Goal: Entertainment & Leisure: Consume media (video, audio)

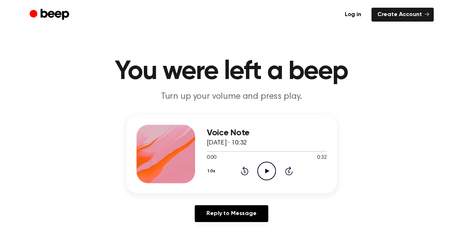
click at [269, 170] on icon at bounding box center [267, 171] width 4 height 5
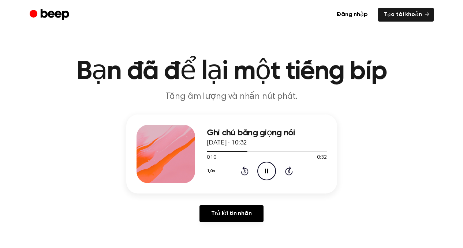
drag, startPoint x: 240, startPoint y: 150, endPoint x: 204, endPoint y: 153, distance: 36.3
click at [204, 153] on div "Ghi chú bằng giọng nói 22 tháng 8, 2025 · 10:32 0:10 0:32 Trình duyệt của bạn k…" at bounding box center [231, 154] width 211 height 79
click at [242, 168] on icon "Rewind 5 seconds" at bounding box center [244, 171] width 8 height 10
click at [242, 168] on icon at bounding box center [245, 170] width 8 height 9
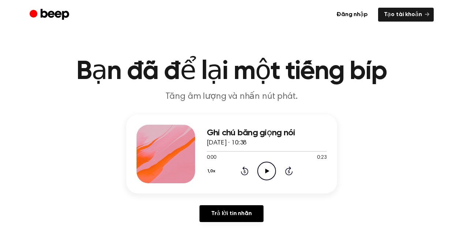
click at [258, 172] on icon "Play Audio" at bounding box center [266, 171] width 19 height 19
